Goal: Find specific page/section: Find specific page/section

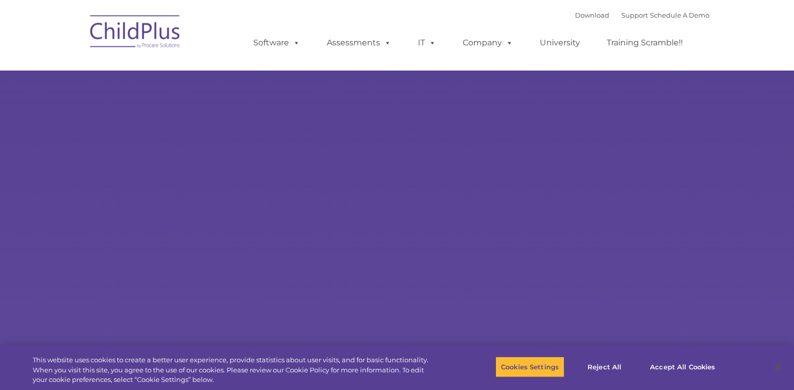
select select "MEDIUM"
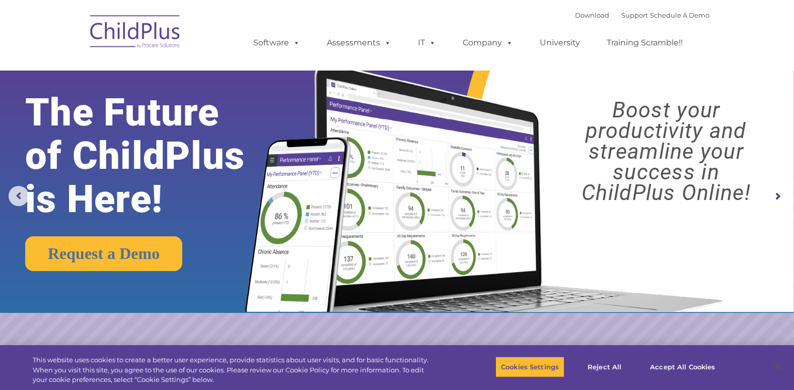
click at [127, 22] on img at bounding box center [135, 33] width 101 height 50
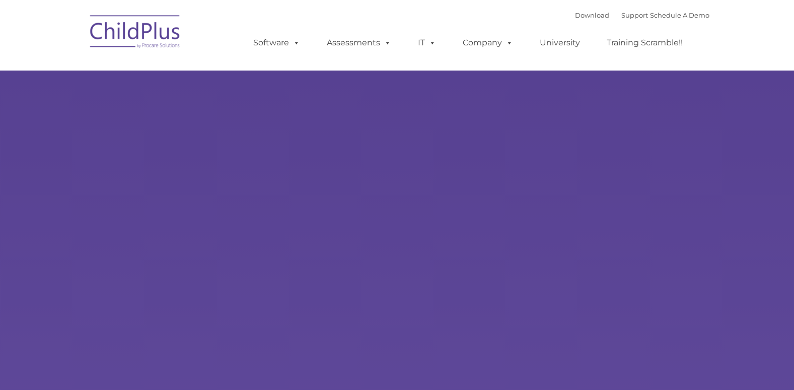
type input ""
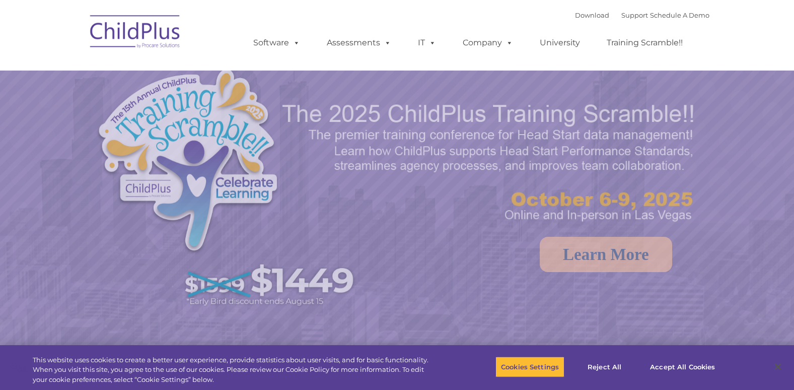
select select "MEDIUM"
